Goal: Task Accomplishment & Management: Manage account settings

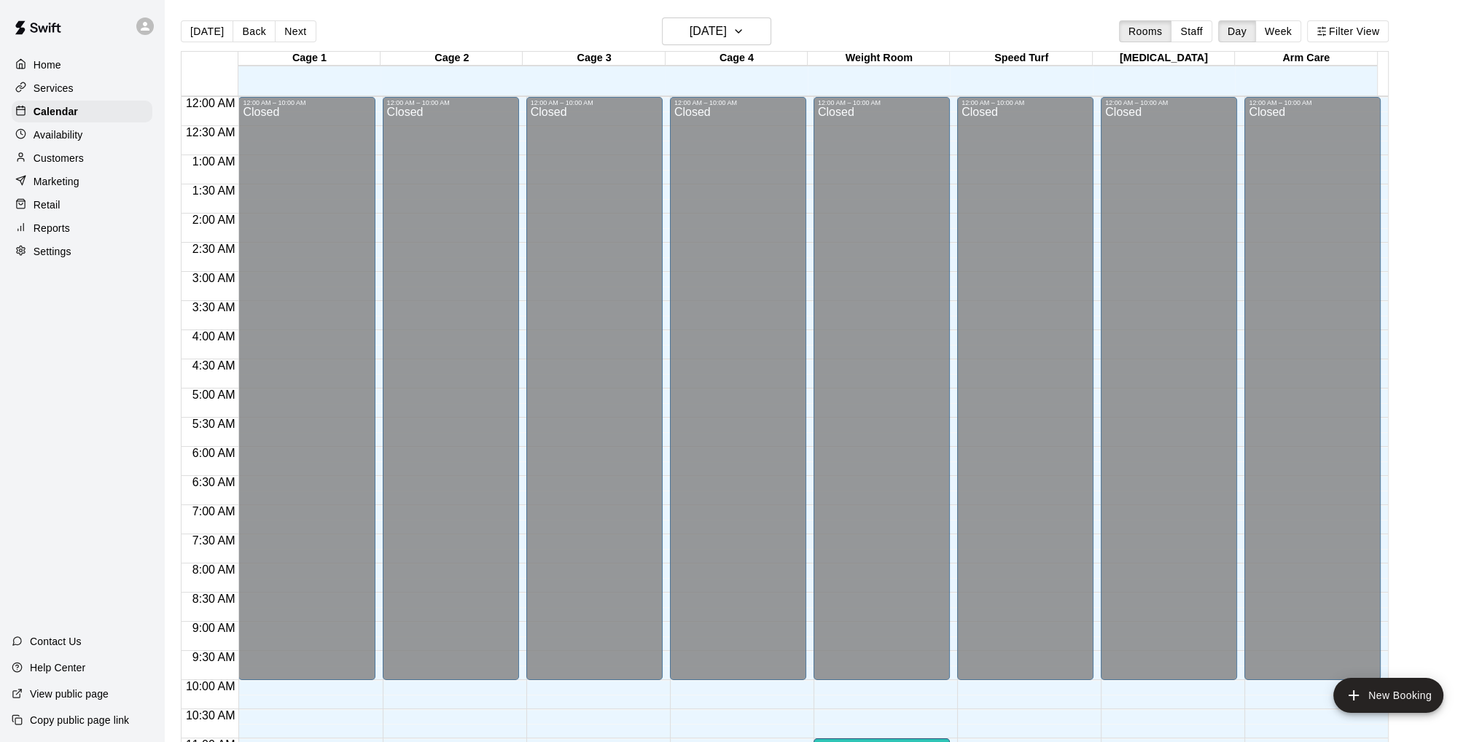
scroll to position [693, 0]
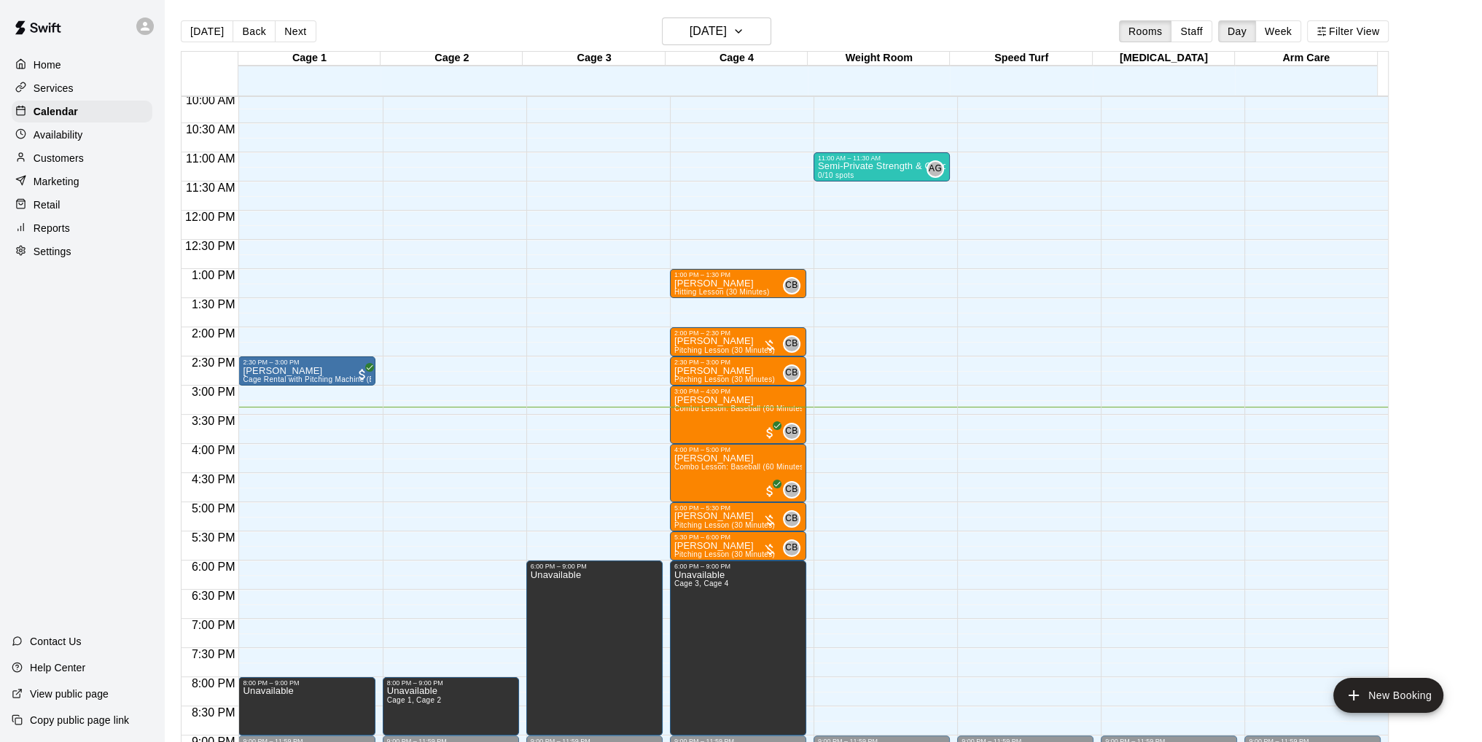
scroll to position [620, 0]
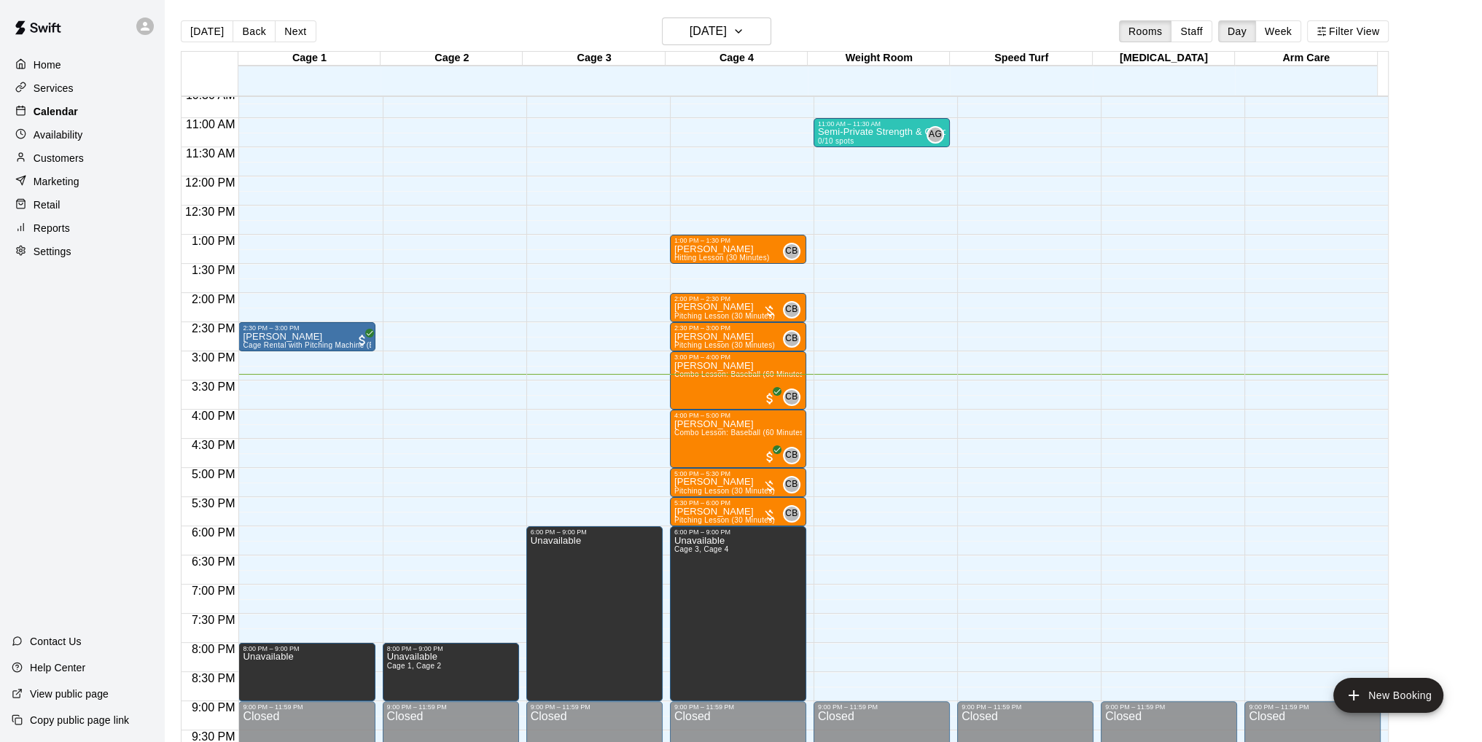
click at [62, 117] on p "Calendar" at bounding box center [56, 111] width 44 height 15
click at [744, 25] on icon "button" at bounding box center [739, 31] width 12 height 17
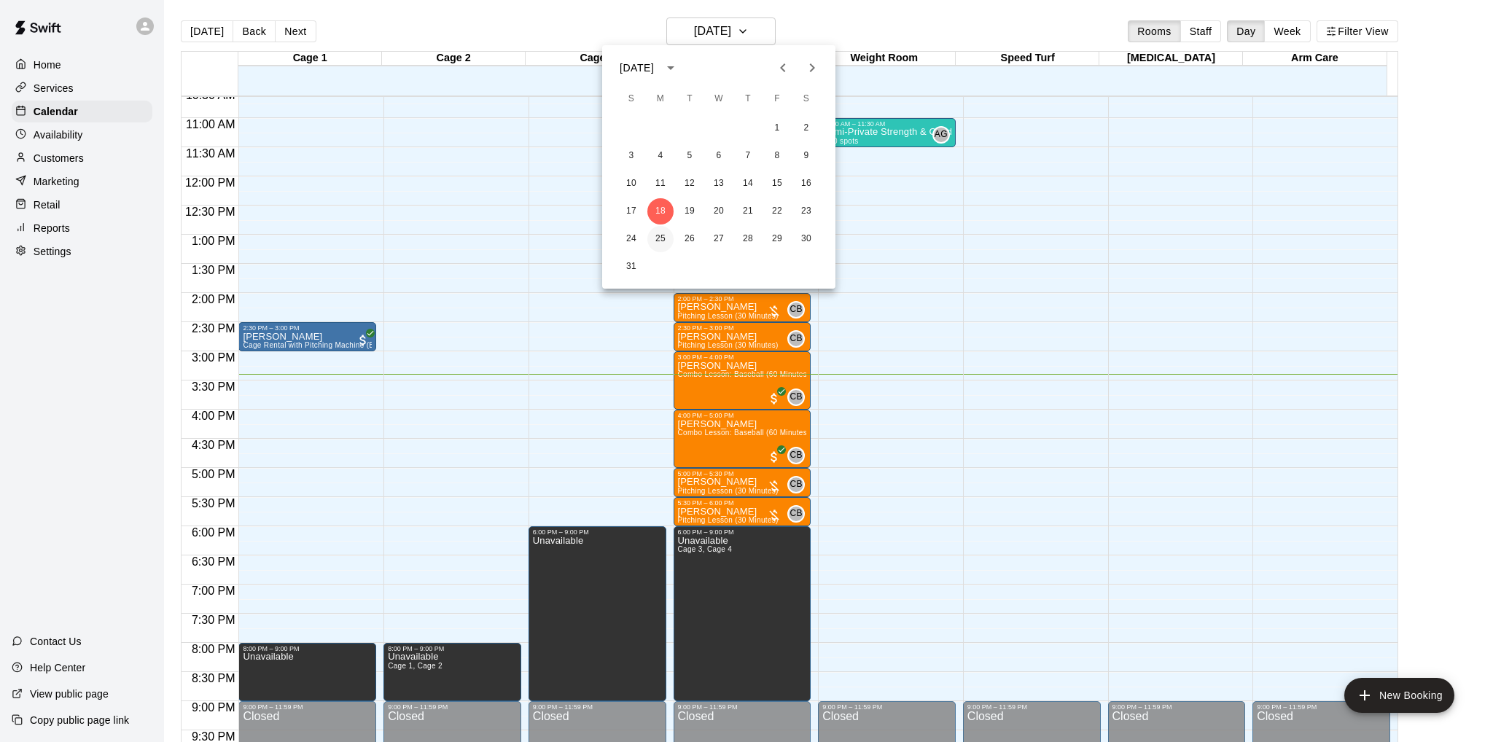
click at [661, 241] on button "25" at bounding box center [660, 239] width 26 height 26
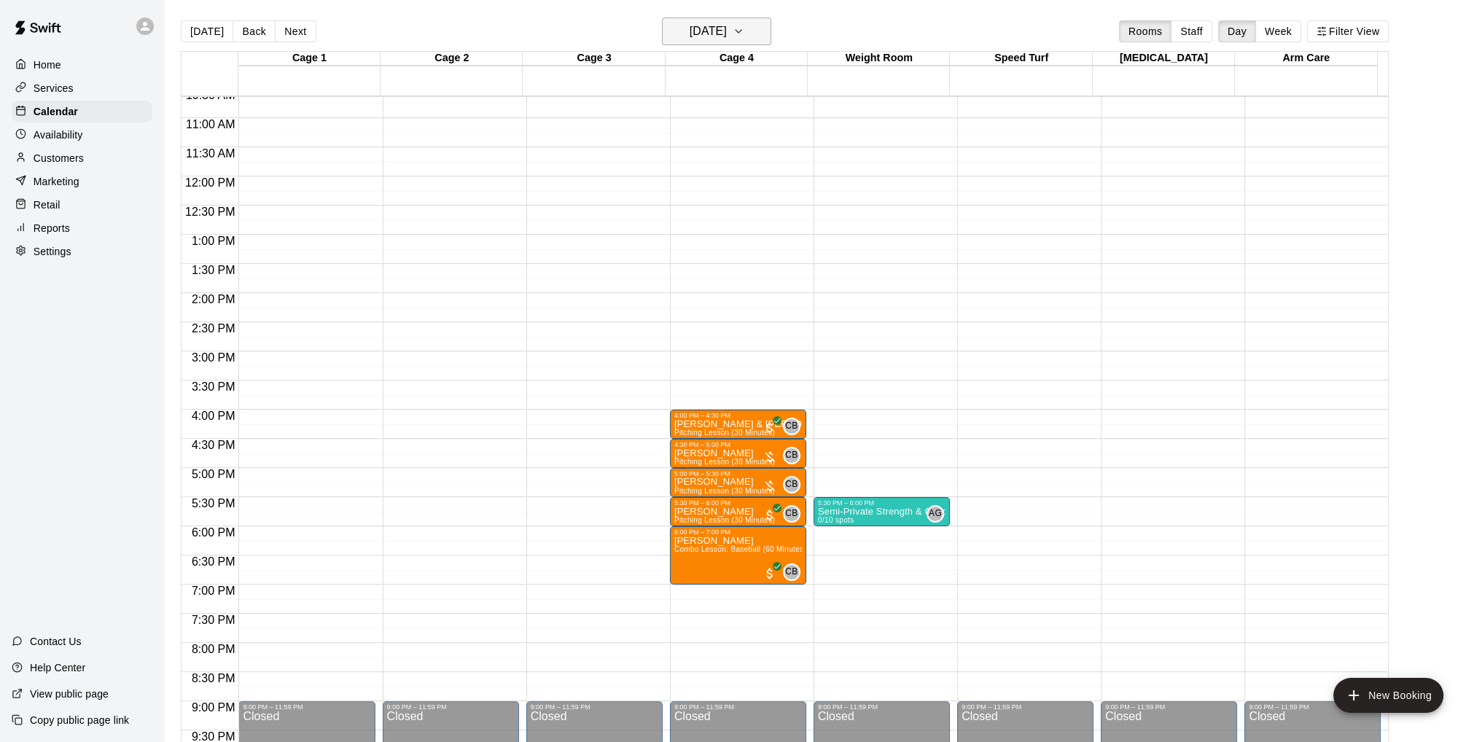
click at [744, 33] on icon "button" at bounding box center [739, 31] width 12 height 17
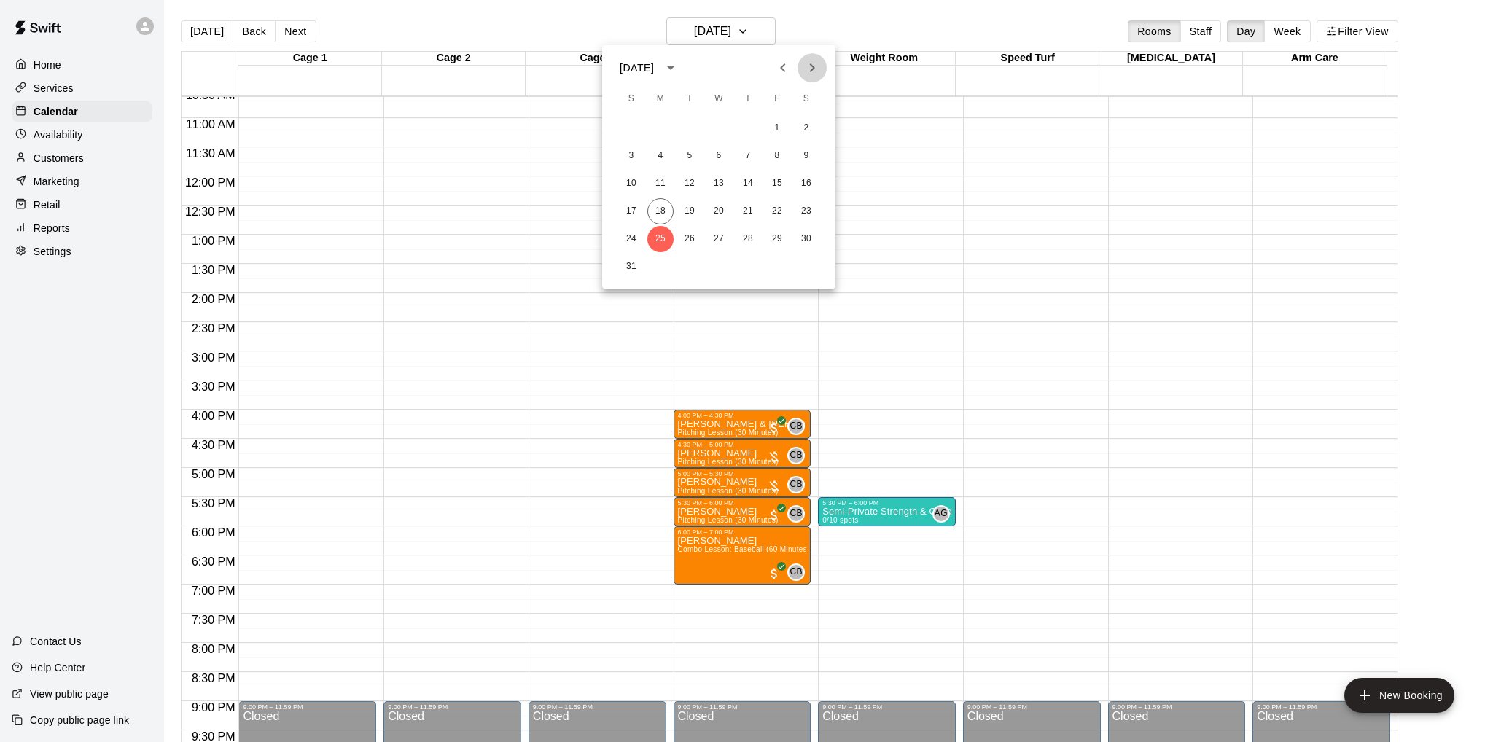
click at [816, 66] on icon "Next month" at bounding box center [811, 67] width 17 height 17
click at [660, 238] on button "29" at bounding box center [660, 239] width 26 height 26
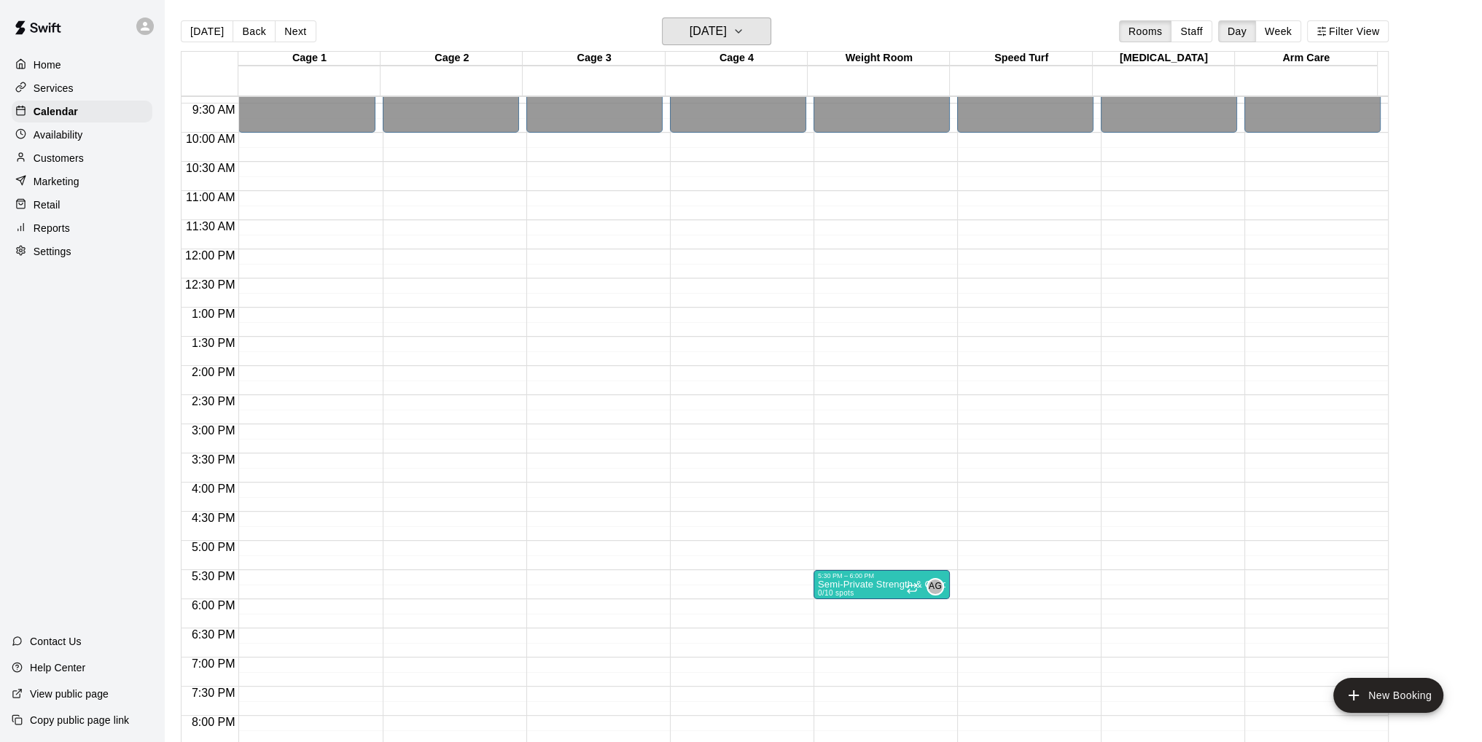
scroll to position [475, 0]
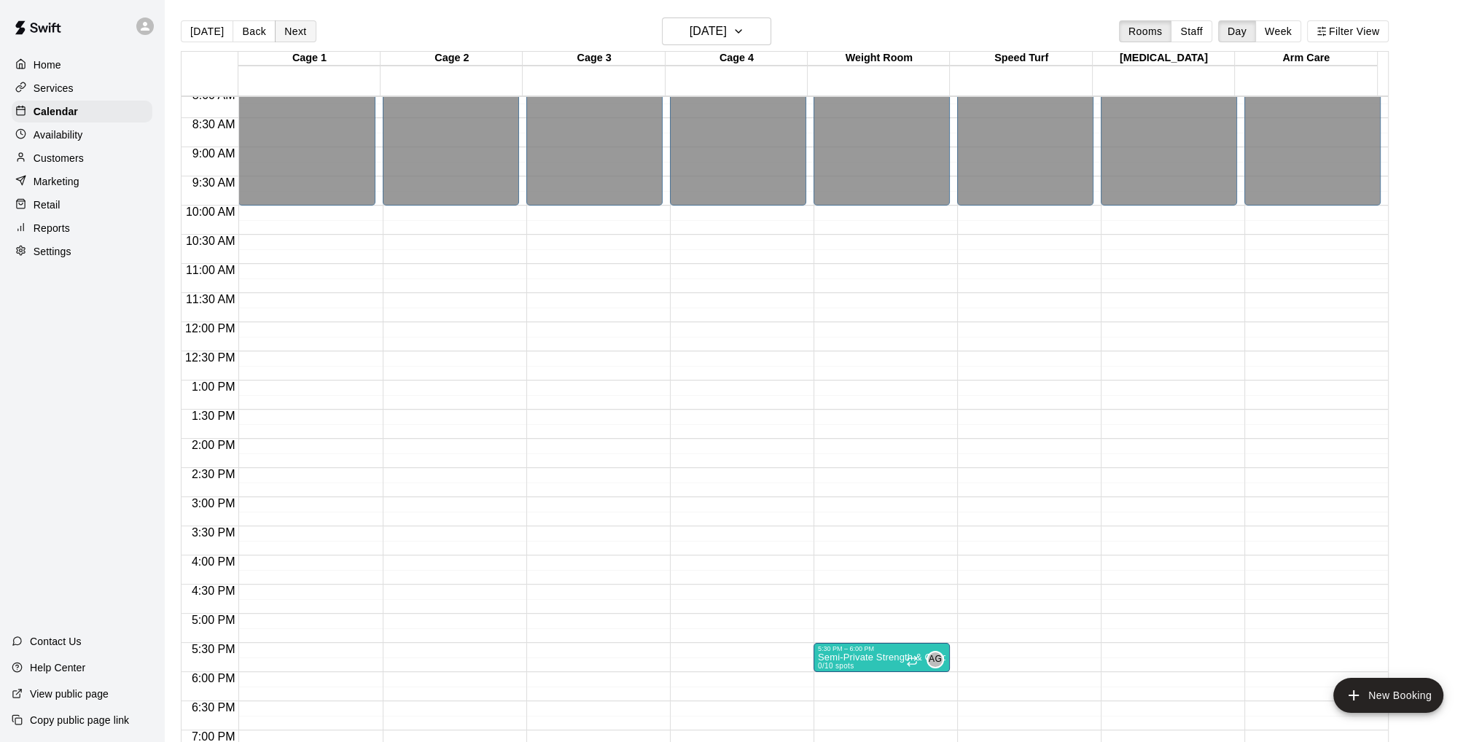
click at [289, 29] on button "Next" at bounding box center [295, 31] width 41 height 22
click at [256, 28] on button "Back" at bounding box center [254, 31] width 43 height 22
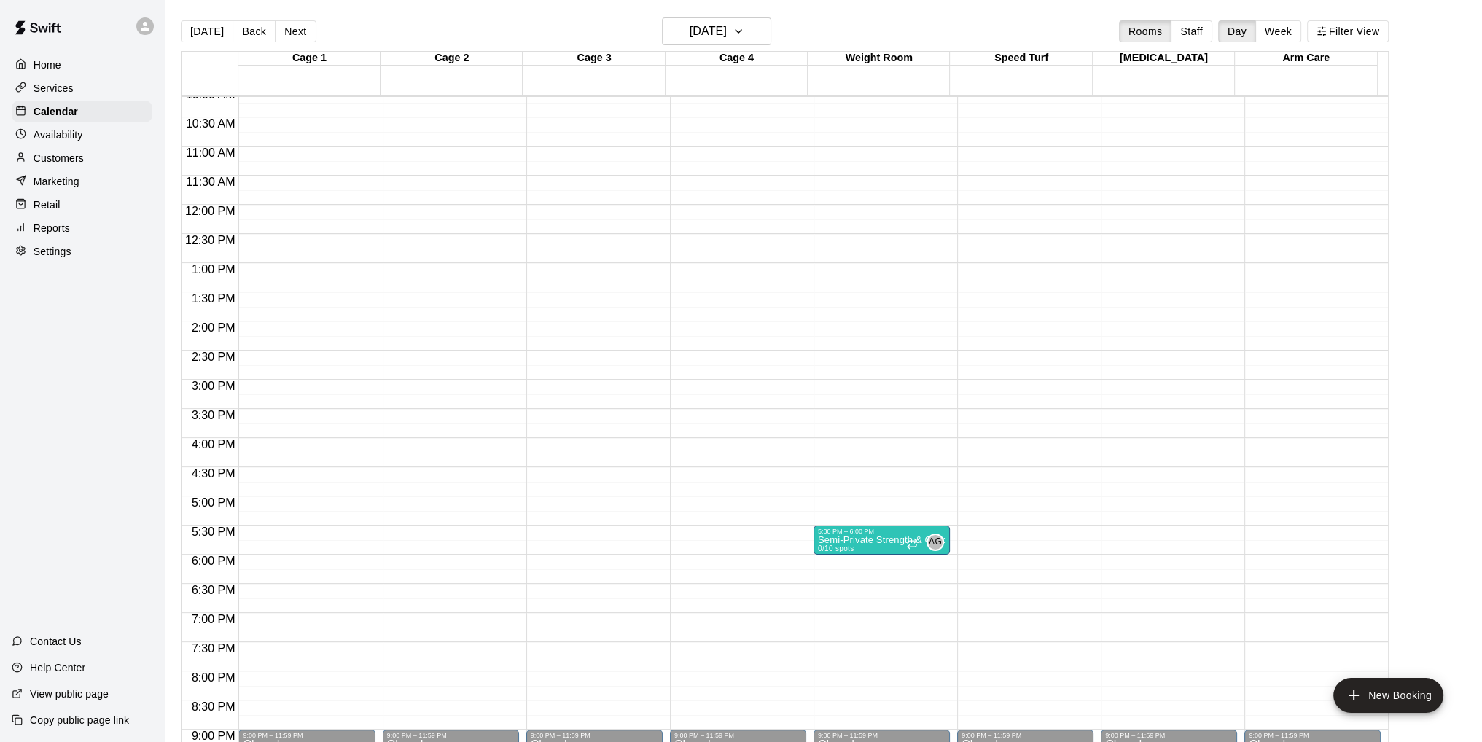
scroll to position [665, 0]
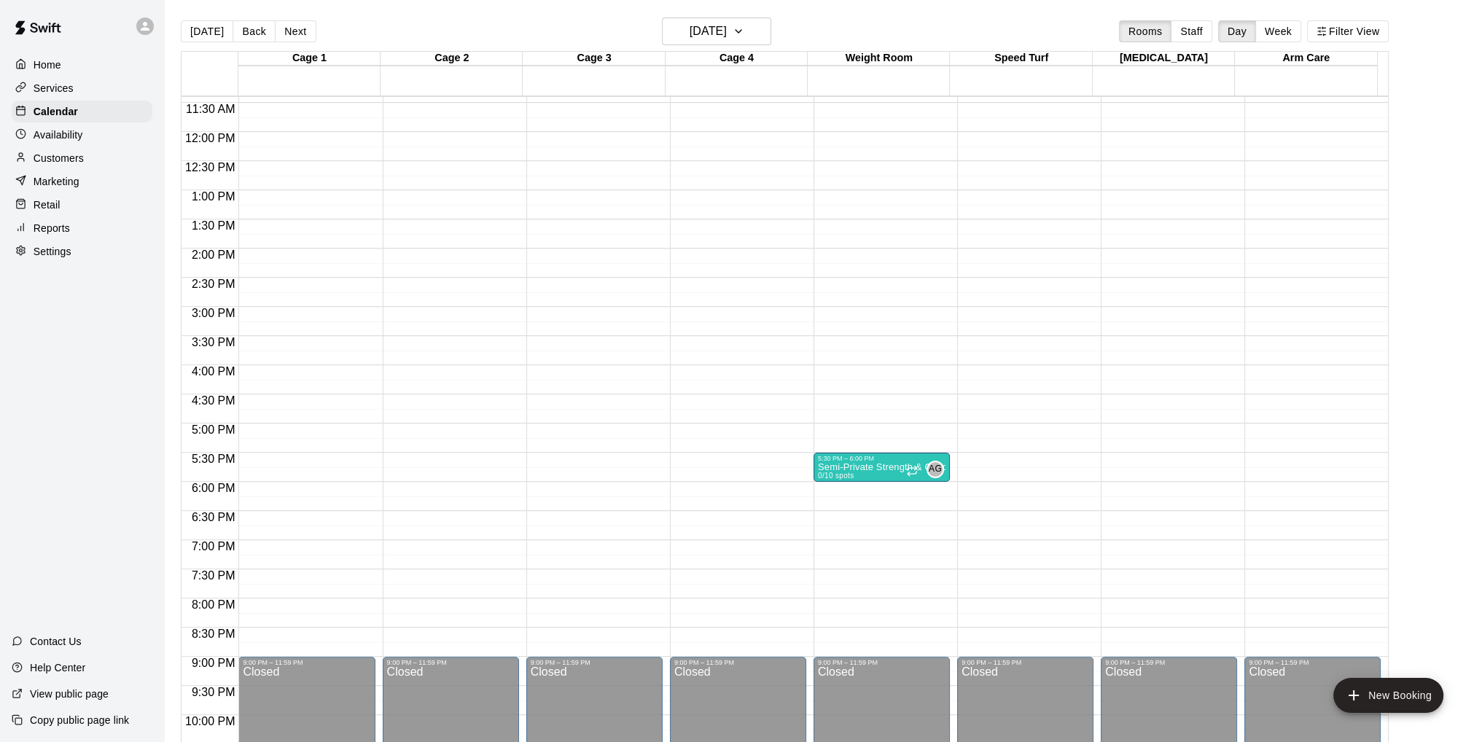
click at [60, 140] on p "Availability" at bounding box center [59, 135] width 50 height 15
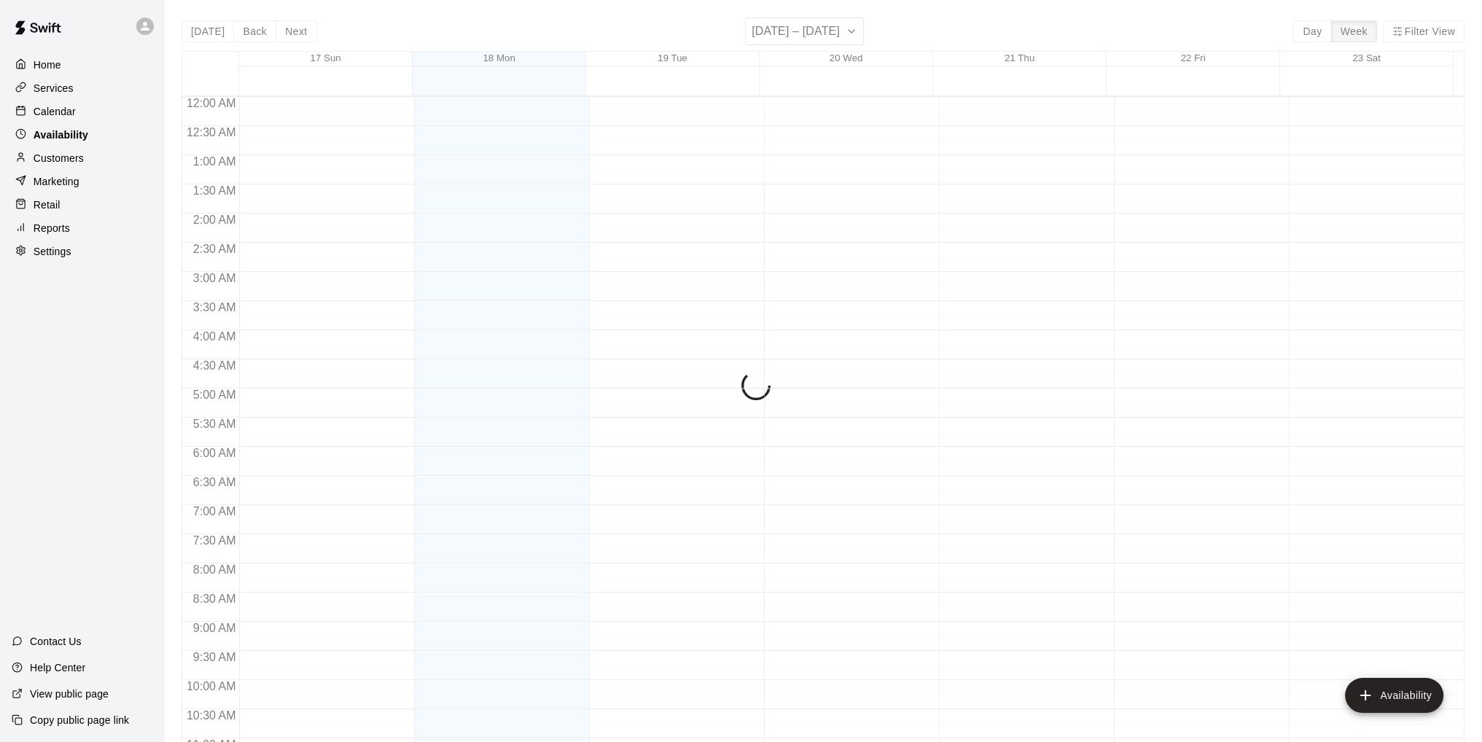
scroll to position [737, 0]
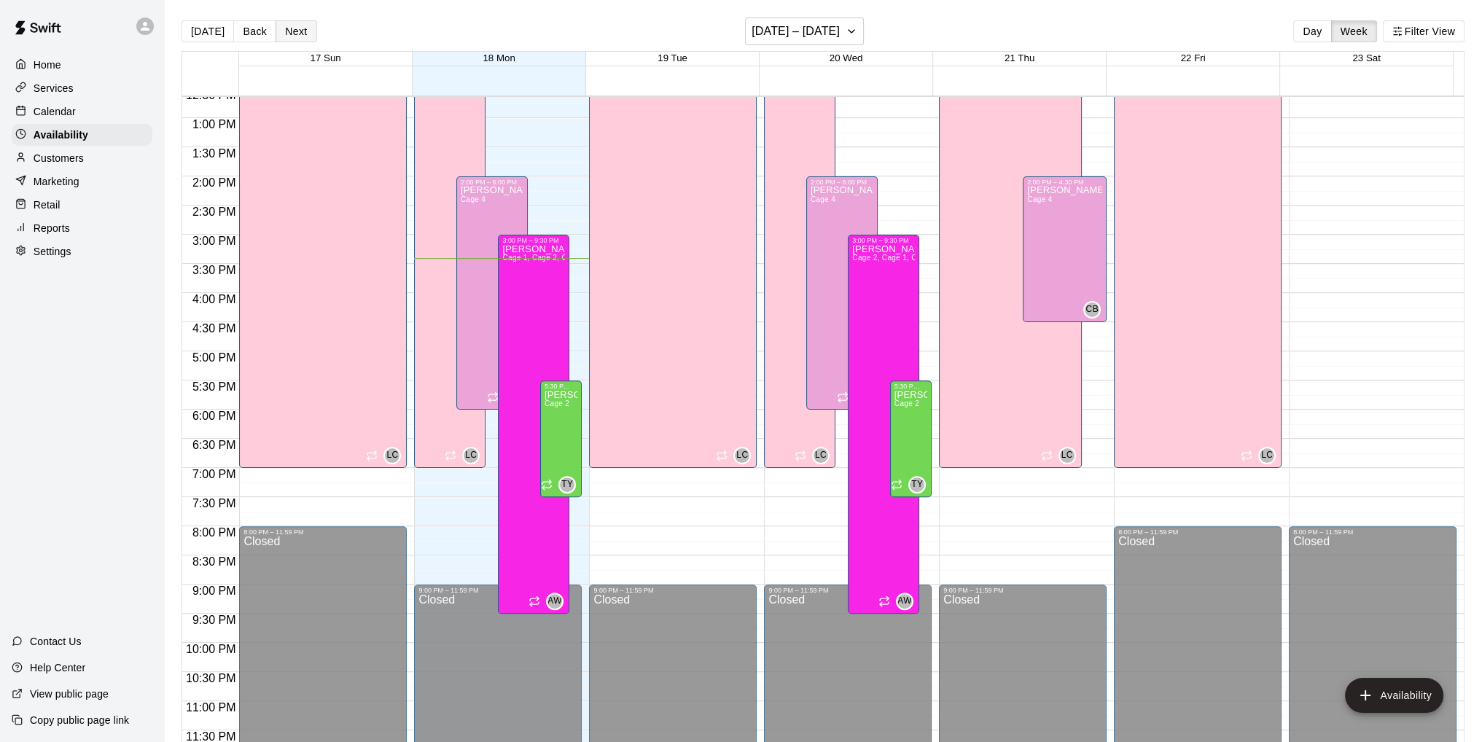
click at [284, 32] on button "Next" at bounding box center [296, 31] width 41 height 22
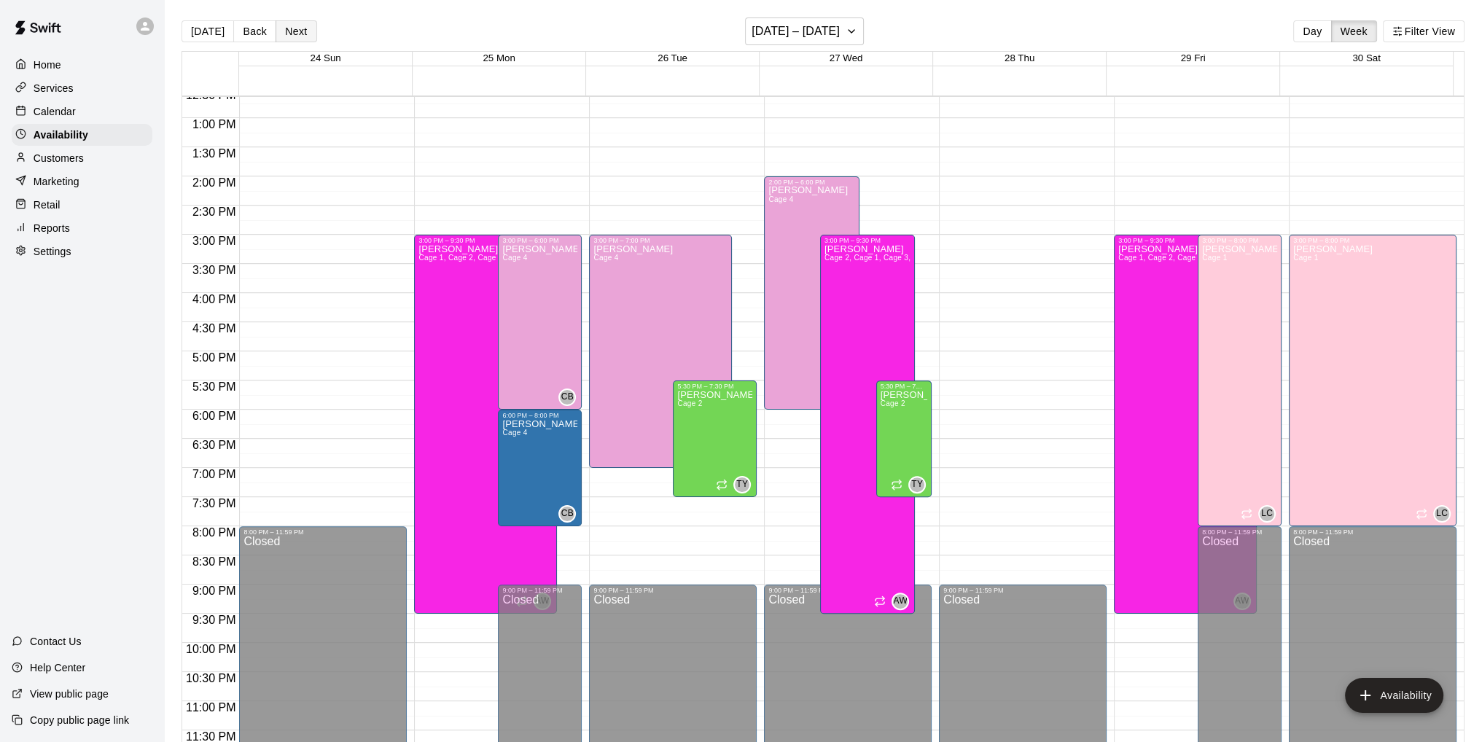
click at [288, 27] on button "Next" at bounding box center [296, 31] width 41 height 22
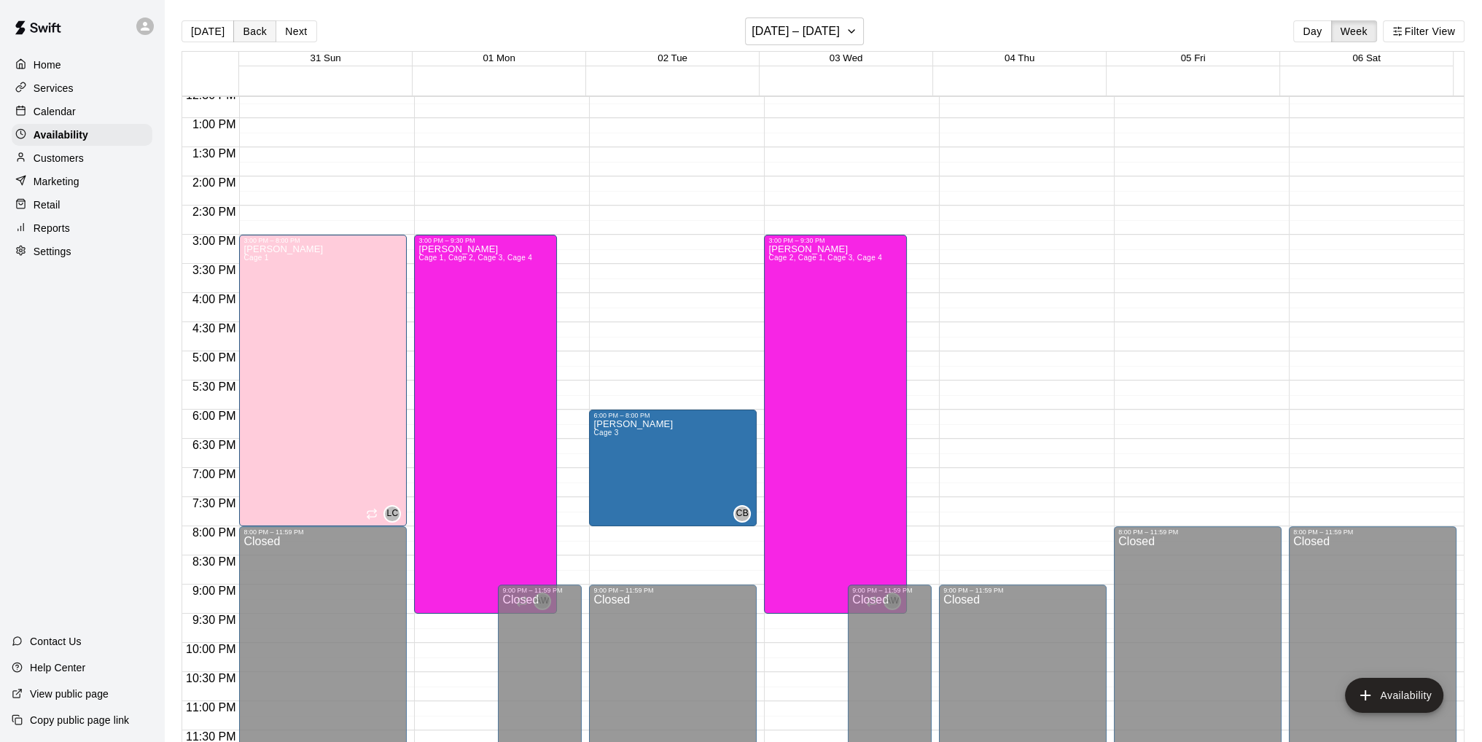
click at [254, 32] on button "Back" at bounding box center [254, 31] width 43 height 22
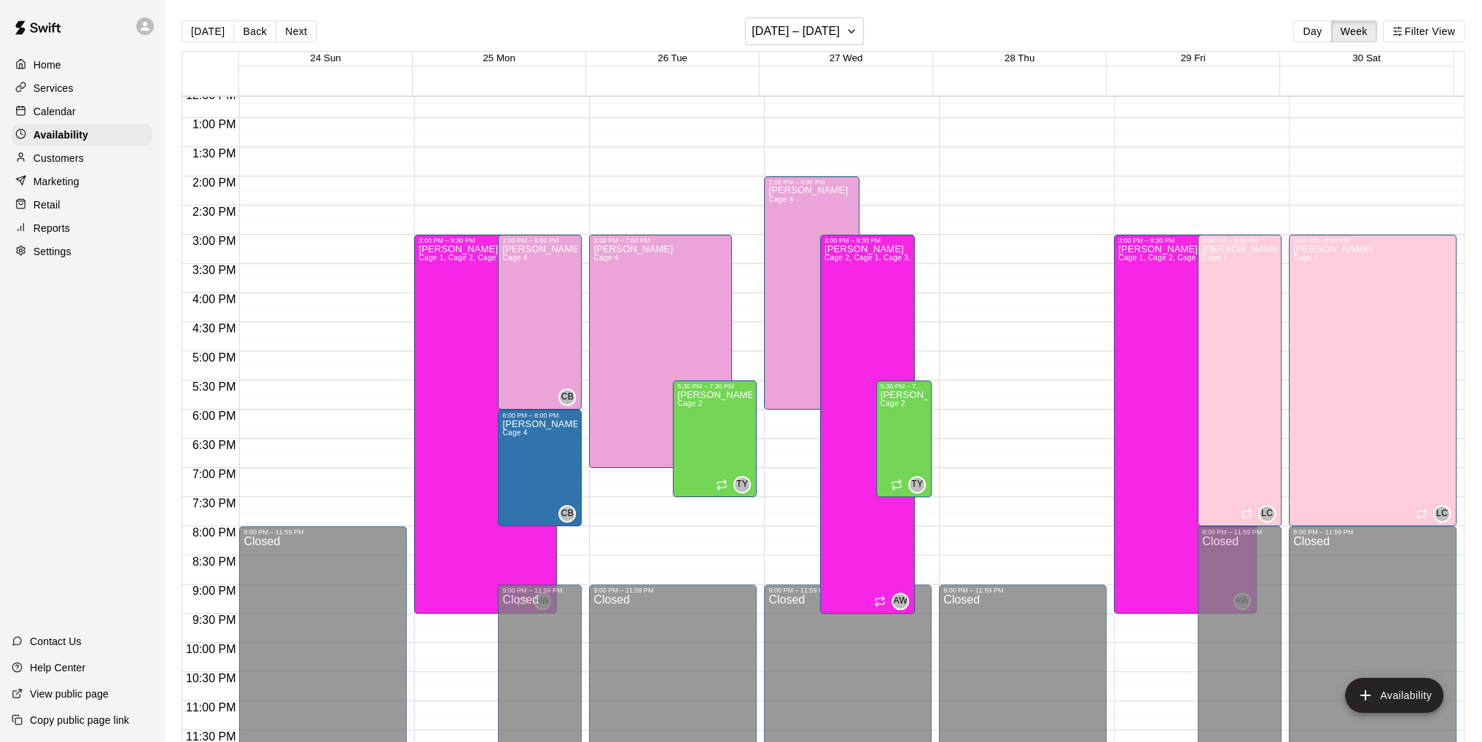
click at [69, 109] on p "Calendar" at bounding box center [55, 111] width 42 height 15
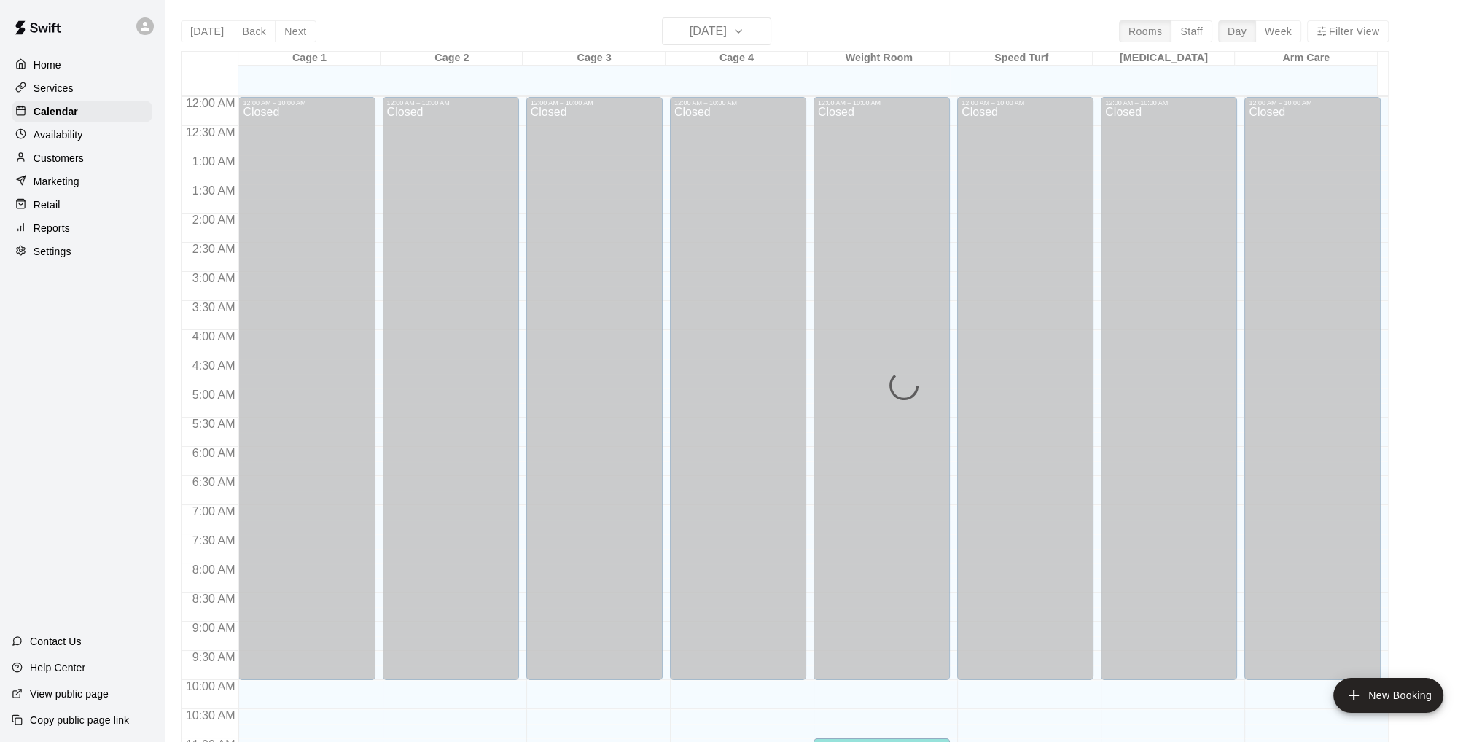
scroll to position [693, 0]
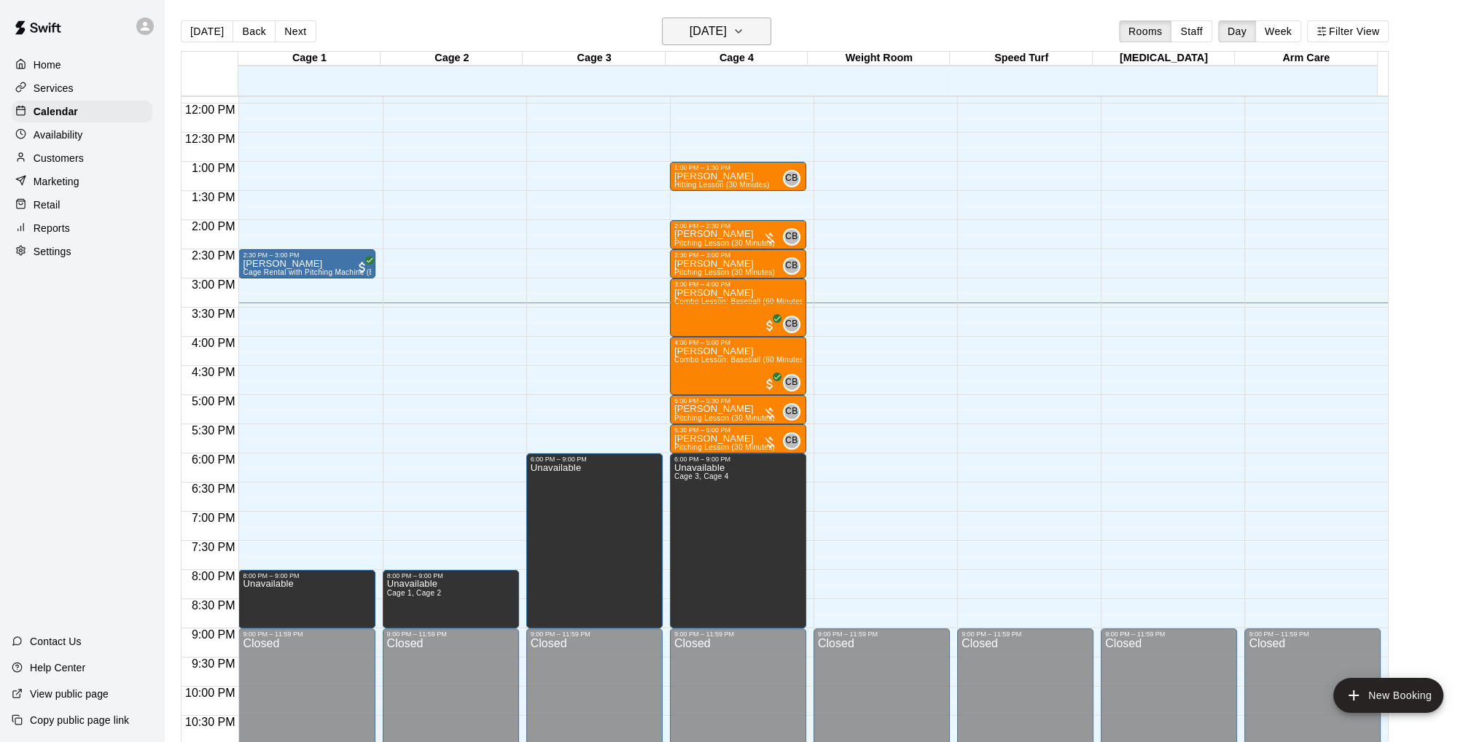
click at [744, 32] on icon "button" at bounding box center [739, 31] width 12 height 17
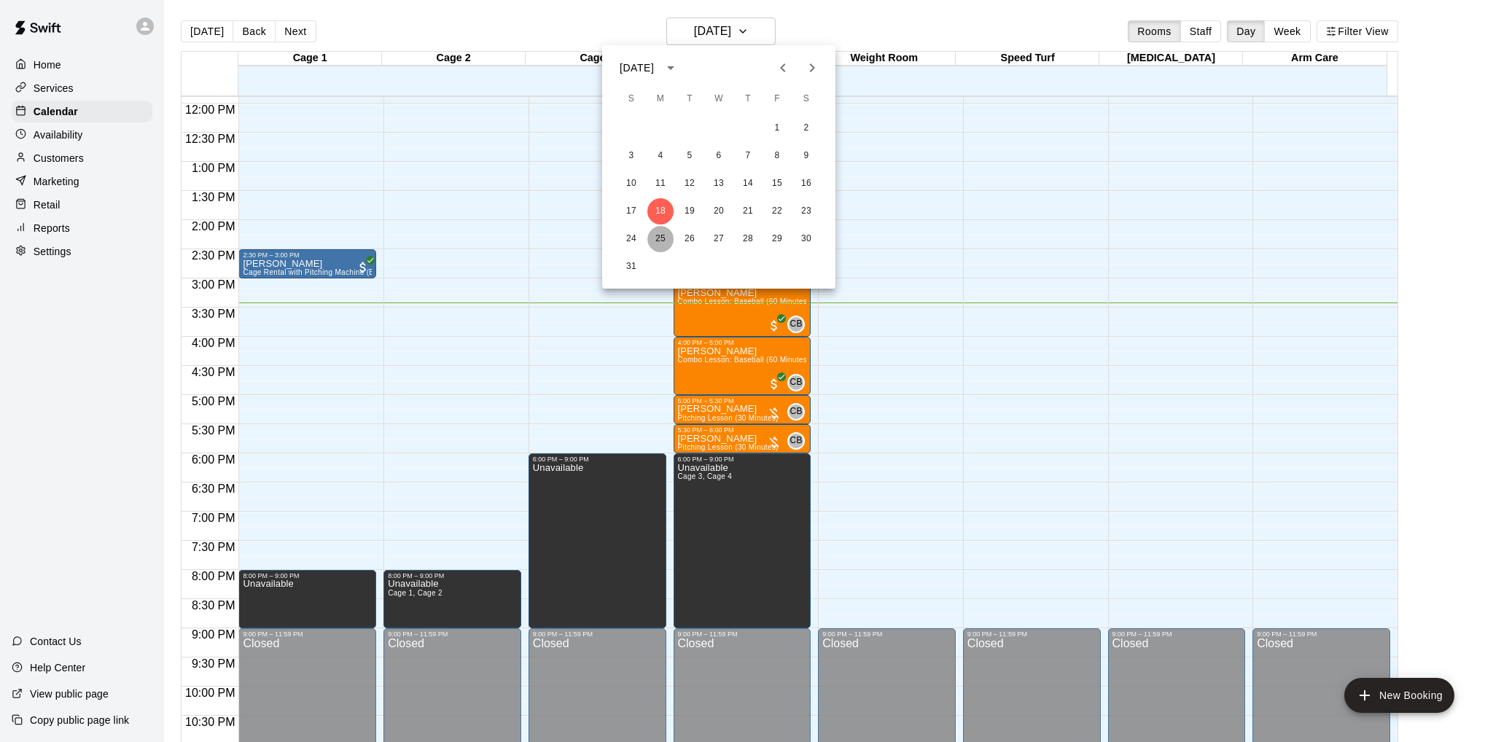
click at [661, 237] on button "25" at bounding box center [660, 239] width 26 height 26
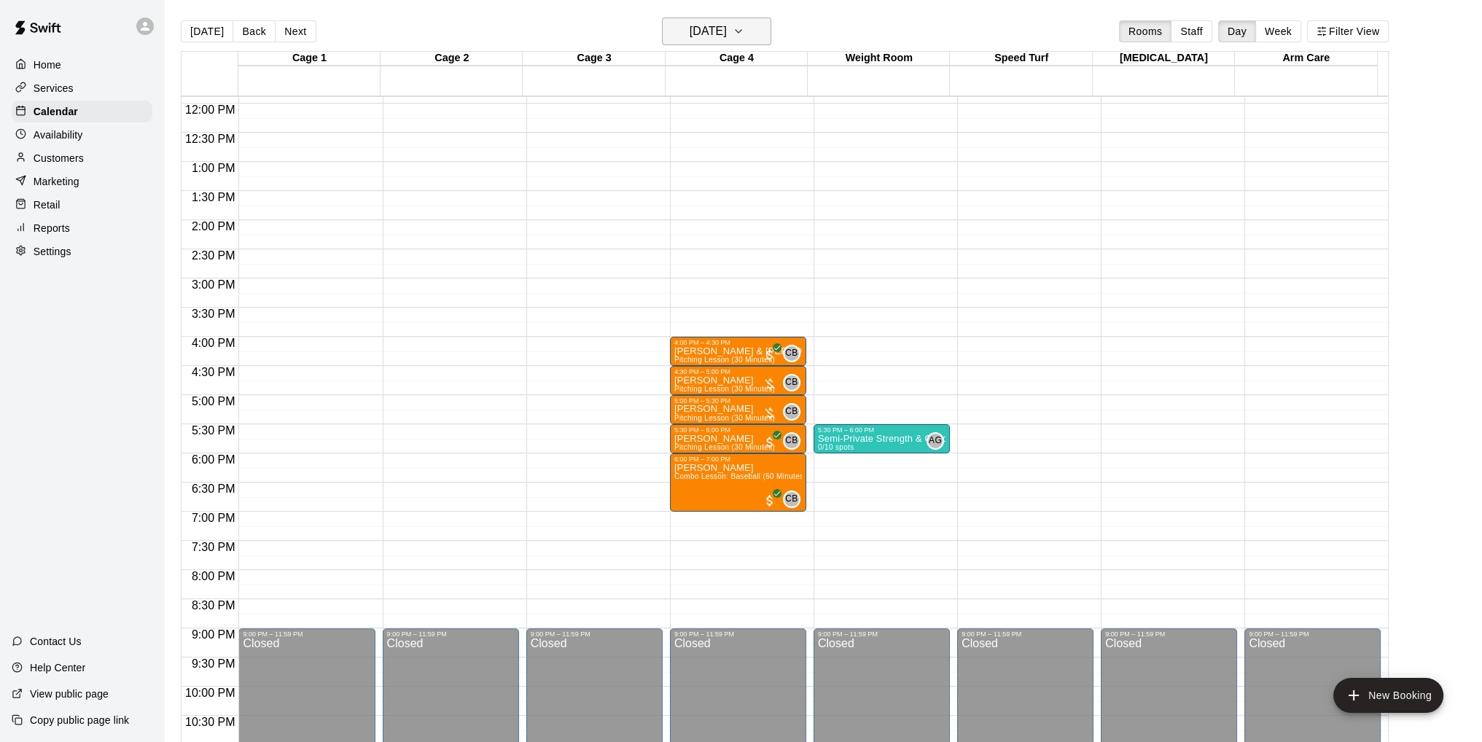
click at [756, 30] on button "Monday Aug 25" at bounding box center [716, 31] width 109 height 28
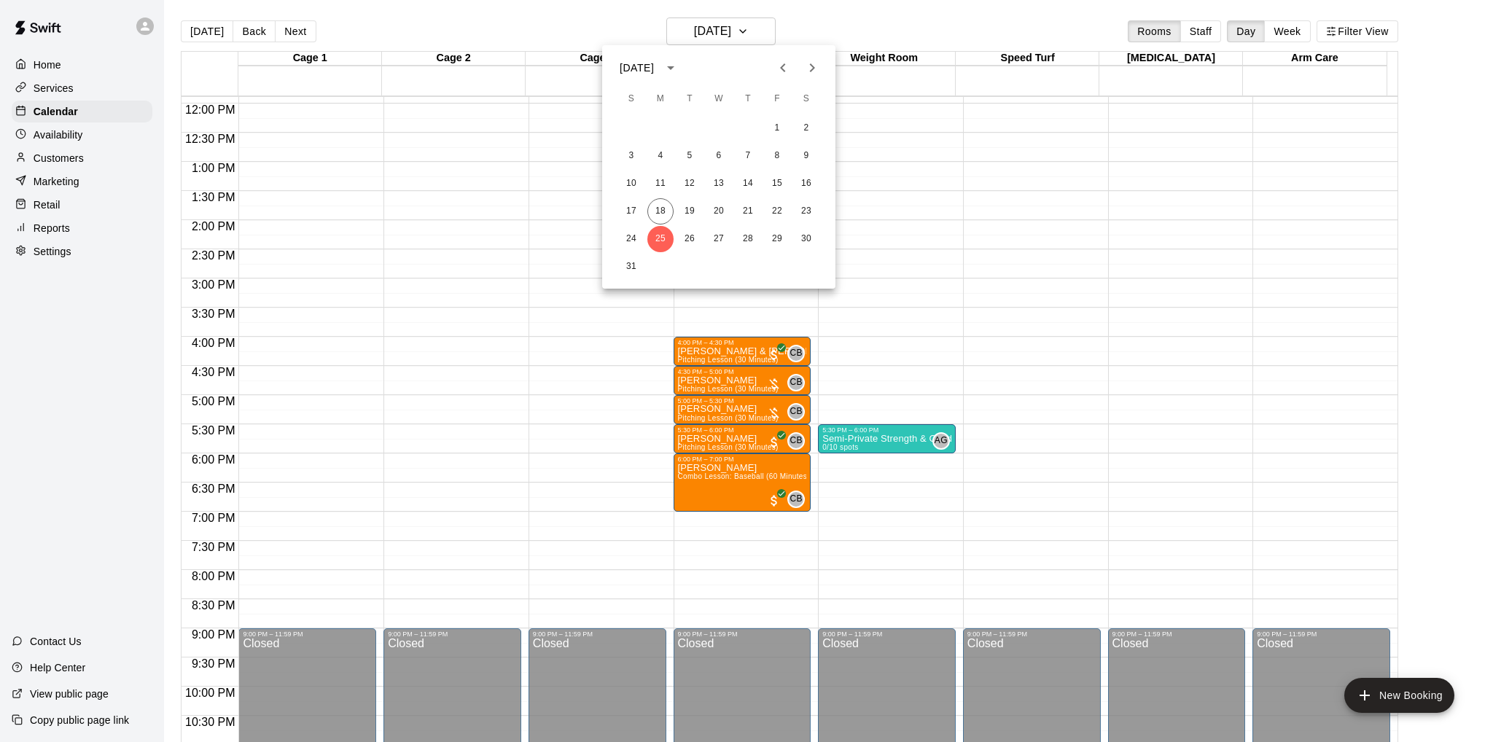
click at [787, 16] on div at bounding box center [746, 371] width 1493 height 742
